Goal: Transaction & Acquisition: Purchase product/service

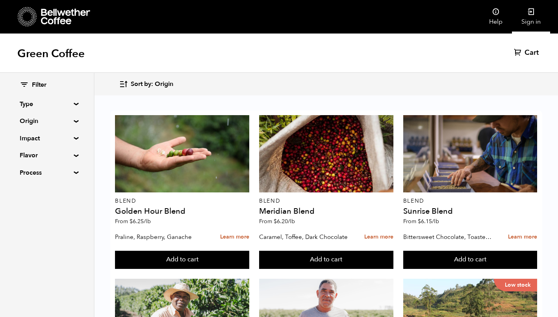
click at [530, 14] on icon at bounding box center [531, 12] width 8 height 8
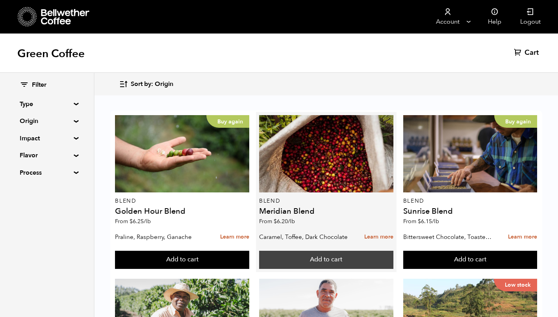
click at [313, 259] on button "Add to cart" at bounding box center [326, 259] width 134 height 18
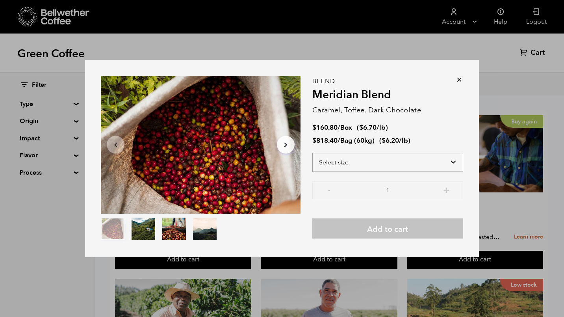
click at [452, 163] on select "Select size Bag (60kg) (132 lbs) Box (24 lbs)" at bounding box center [387, 162] width 151 height 19
select select "box"
click at [312, 153] on select "Select size Bag (60kg) (132 lbs) Box (24 lbs)" at bounding box center [387, 162] width 151 height 19
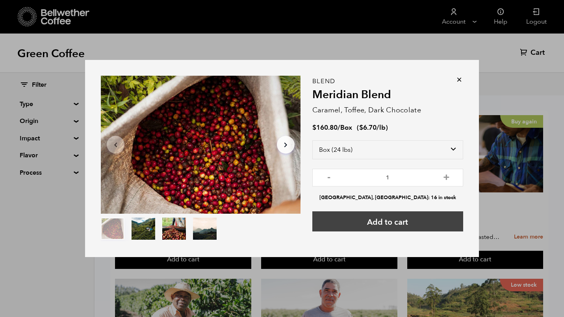
click at [389, 221] on button "Add to cart" at bounding box center [387, 221] width 151 height 20
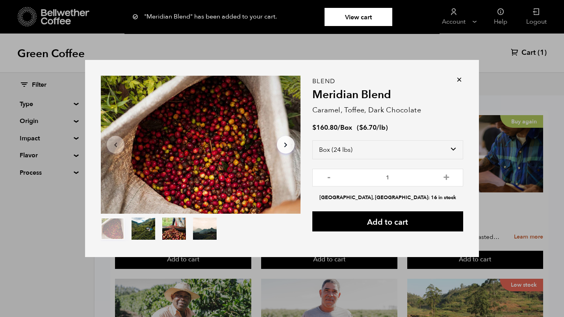
click at [458, 79] on icon at bounding box center [459, 80] width 8 height 8
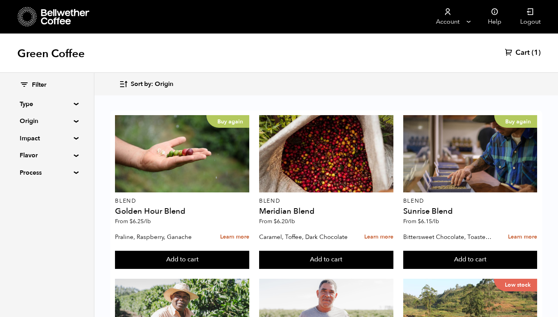
scroll to position [599, 0]
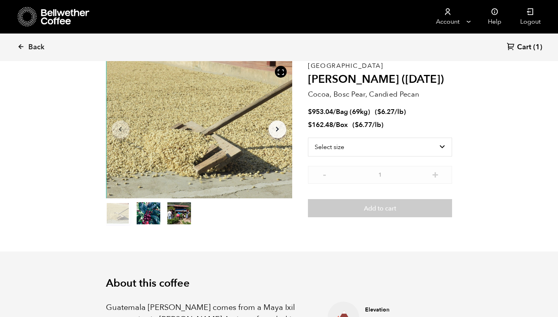
scroll to position [44, 0]
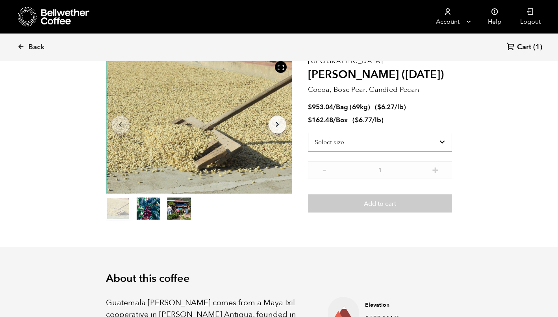
click at [443, 140] on select "Select size Bag (69kg) (152 lbs) Box (24 lbs)" at bounding box center [380, 142] width 145 height 19
select select "box"
click at [308, 133] on select "Select size Bag (69kg) (152 lbs) Box (24 lbs)" at bounding box center [380, 142] width 145 height 19
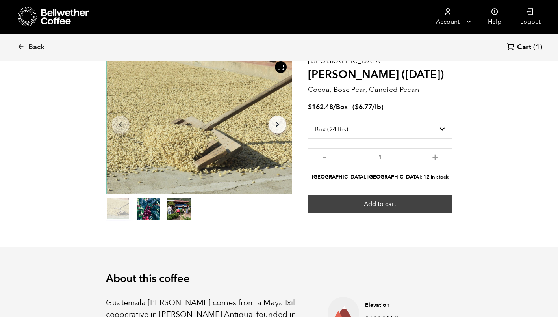
click at [387, 200] on button "Add to cart" at bounding box center [380, 204] width 145 height 18
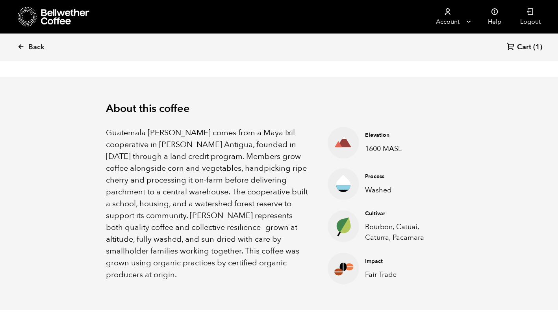
scroll to position [216, 0]
